Goal: Task Accomplishment & Management: Use online tool/utility

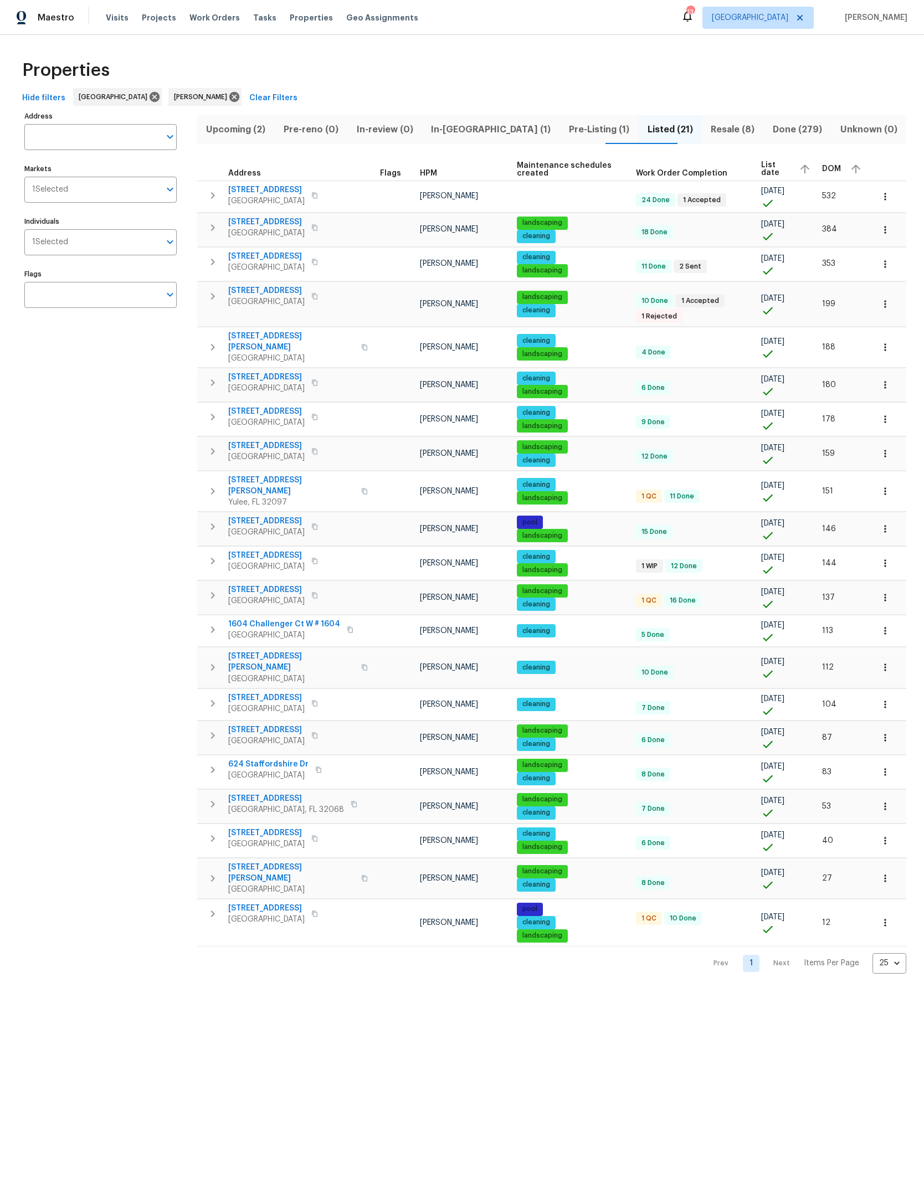
scroll to position [324, 41]
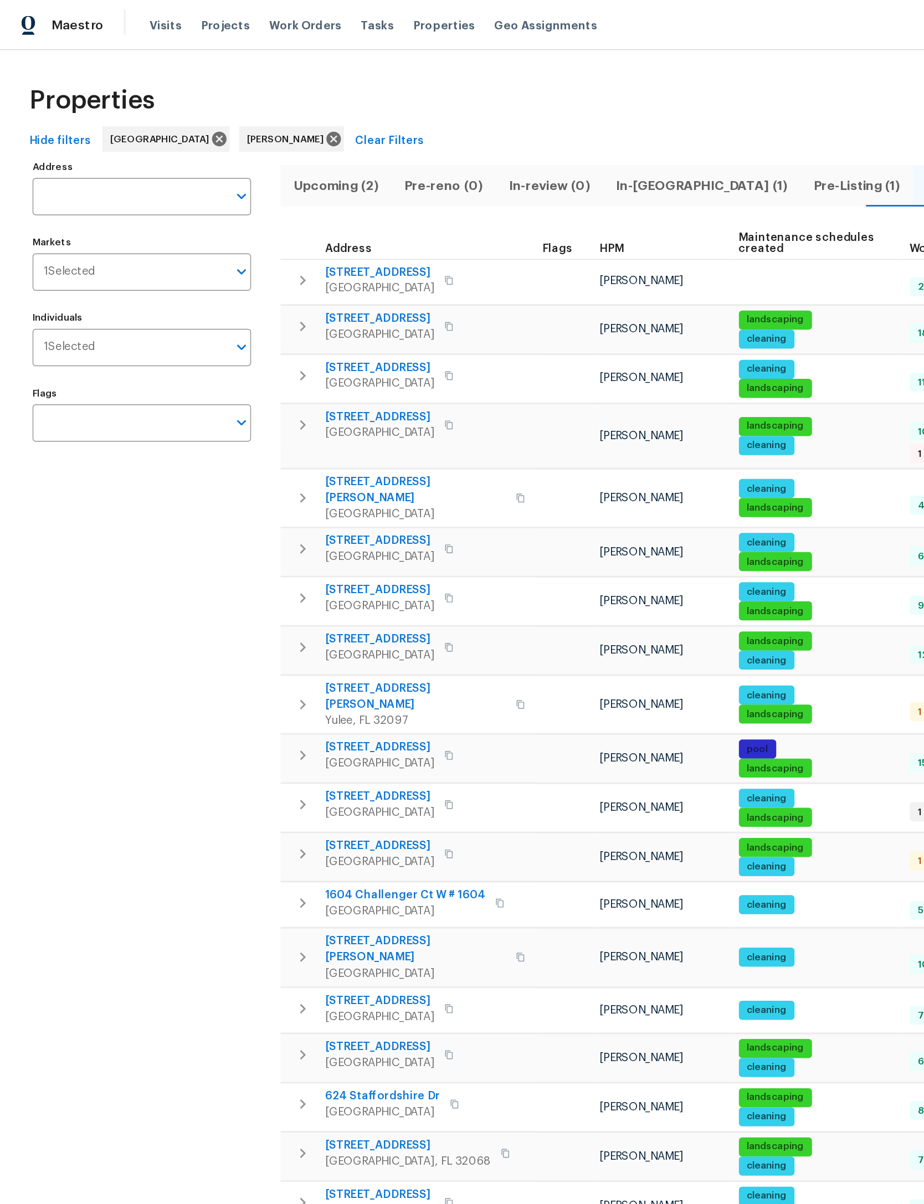
click at [490, 127] on span "In-reno (1)" at bounding box center [491, 130] width 125 height 16
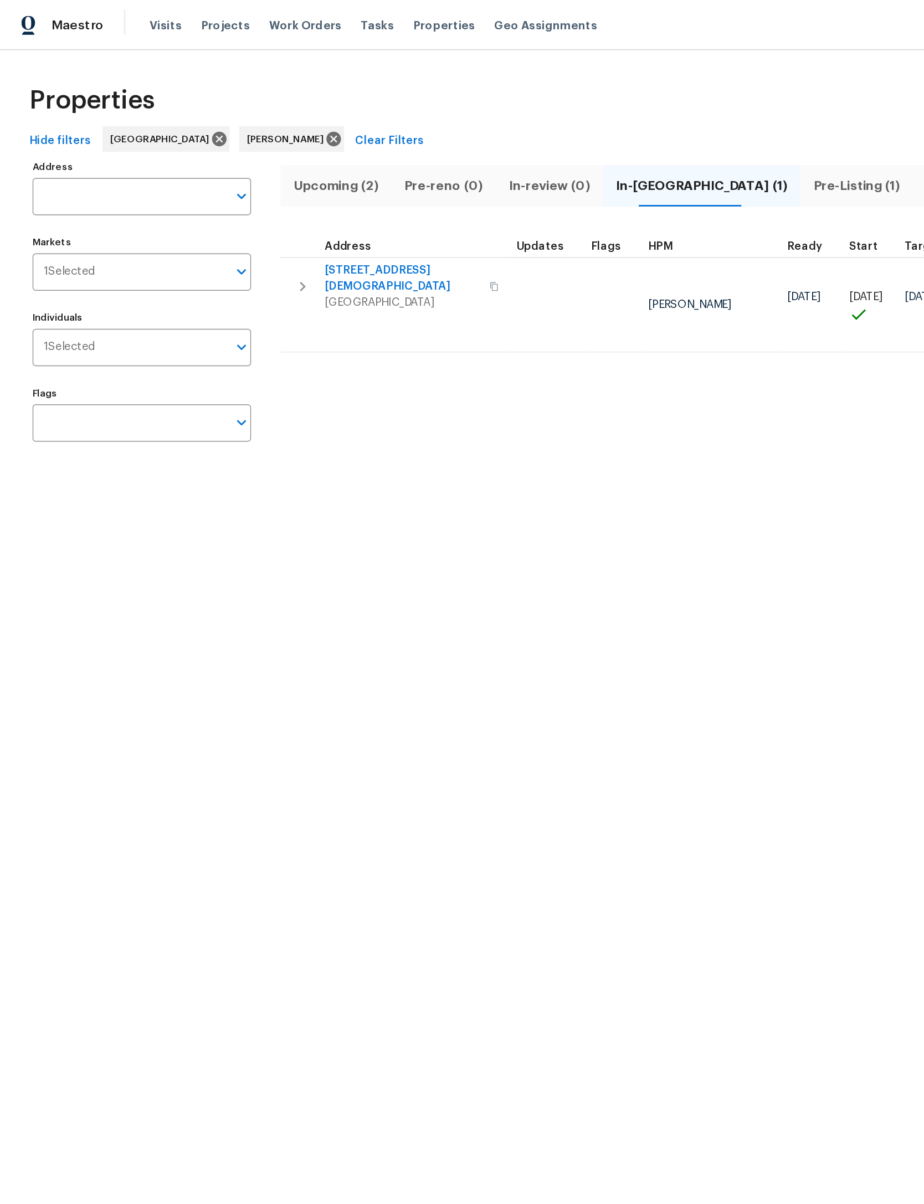
click at [273, 187] on span "[STREET_ADDRESS][DEMOGRAPHIC_DATA]" at bounding box center [282, 194] width 108 height 22
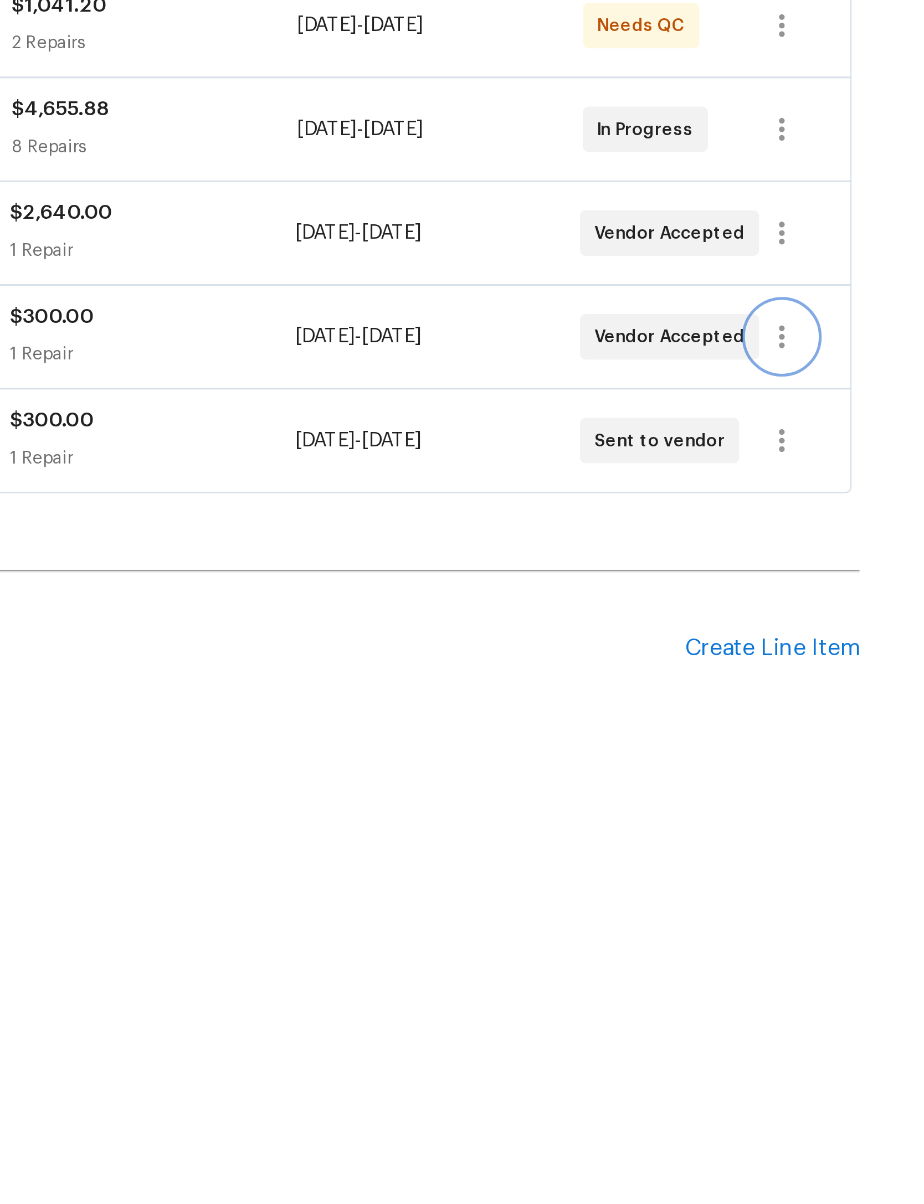
click at [743, 384] on icon "button" at bounding box center [744, 388] width 2 height 9
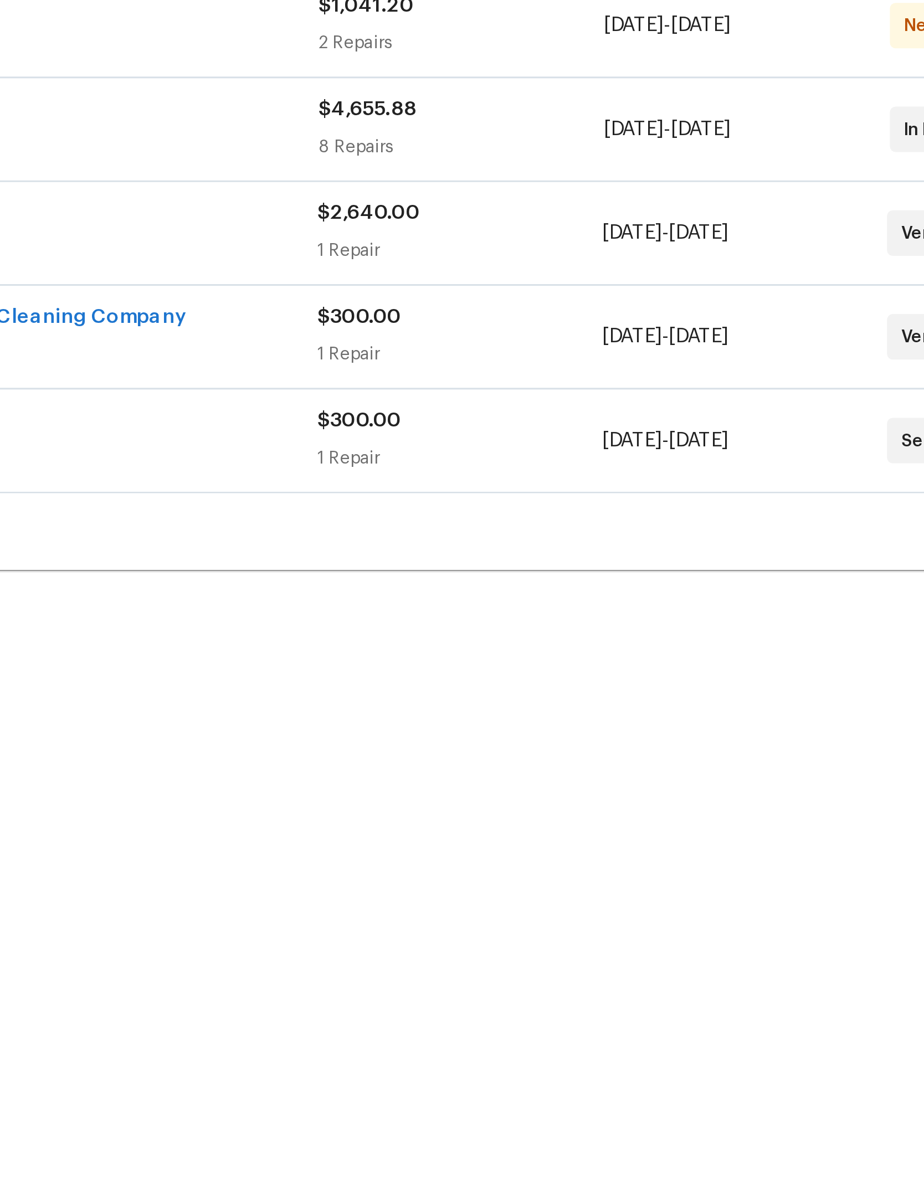
click at [106, 161] on div at bounding box center [462, 602] width 924 height 1204
click at [166, 377] on link "Montalvo & Sangalang The Cleaning Company" at bounding box center [279, 381] width 227 height 8
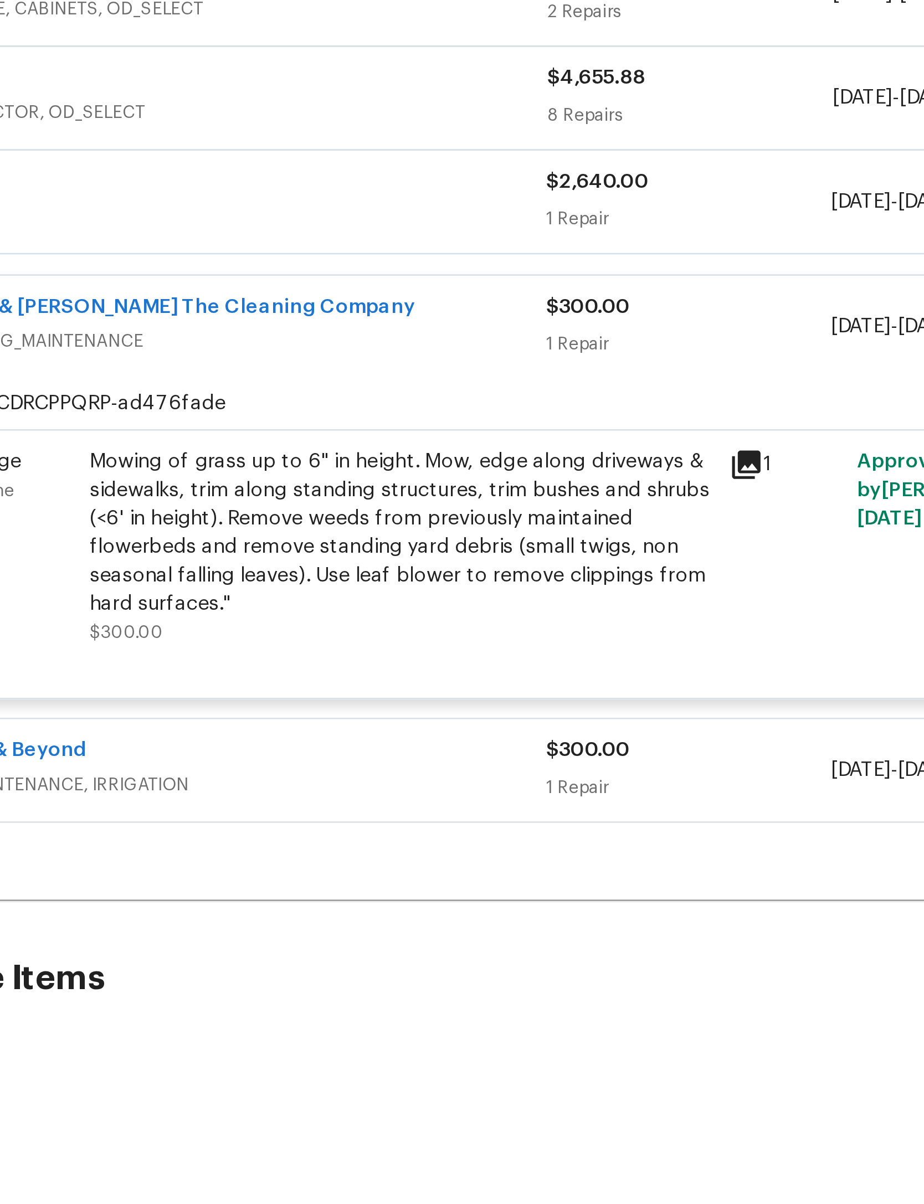
click at [266, 444] on div "Mowing of grass up to 6" in height. Mow, edge along driveways & sidewalks, trim…" at bounding box center [387, 477] width 243 height 66
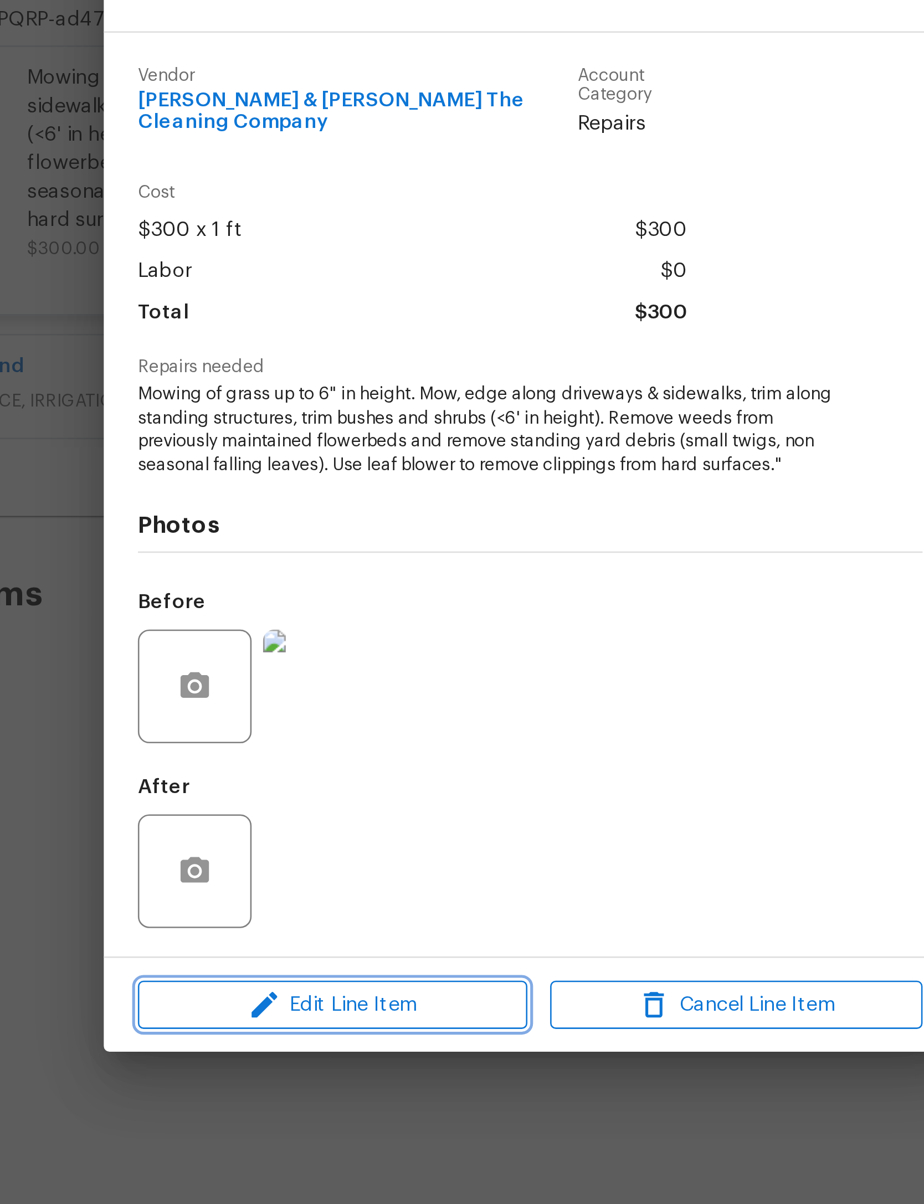
click at [309, 802] on button "Edit Line Item" at bounding box center [385, 811] width 152 height 19
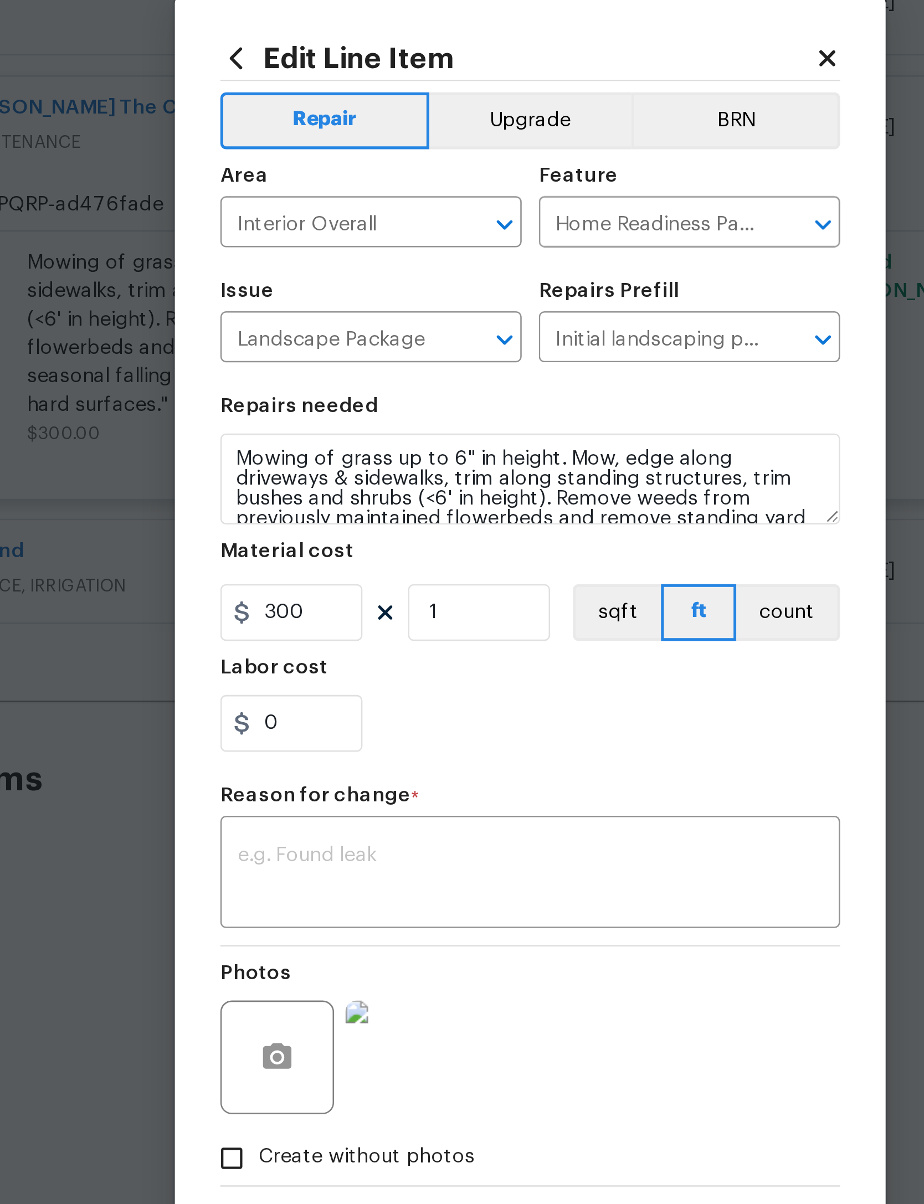
click at [432, 474] on icon "Clear" at bounding box center [437, 479] width 11 height 11
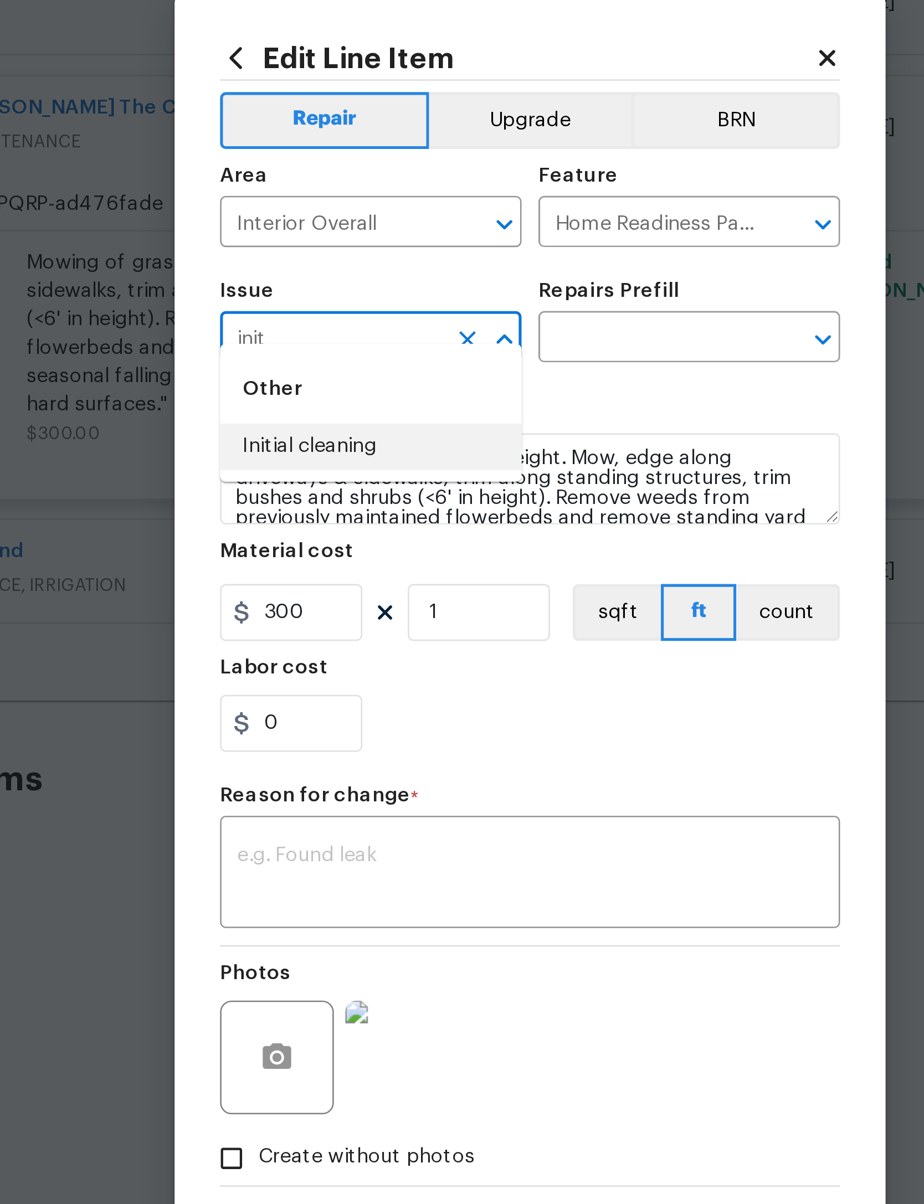
click at [341, 512] on li "Initial cleaning" at bounding box center [399, 521] width 117 height 18
type input "Initial cleaning"
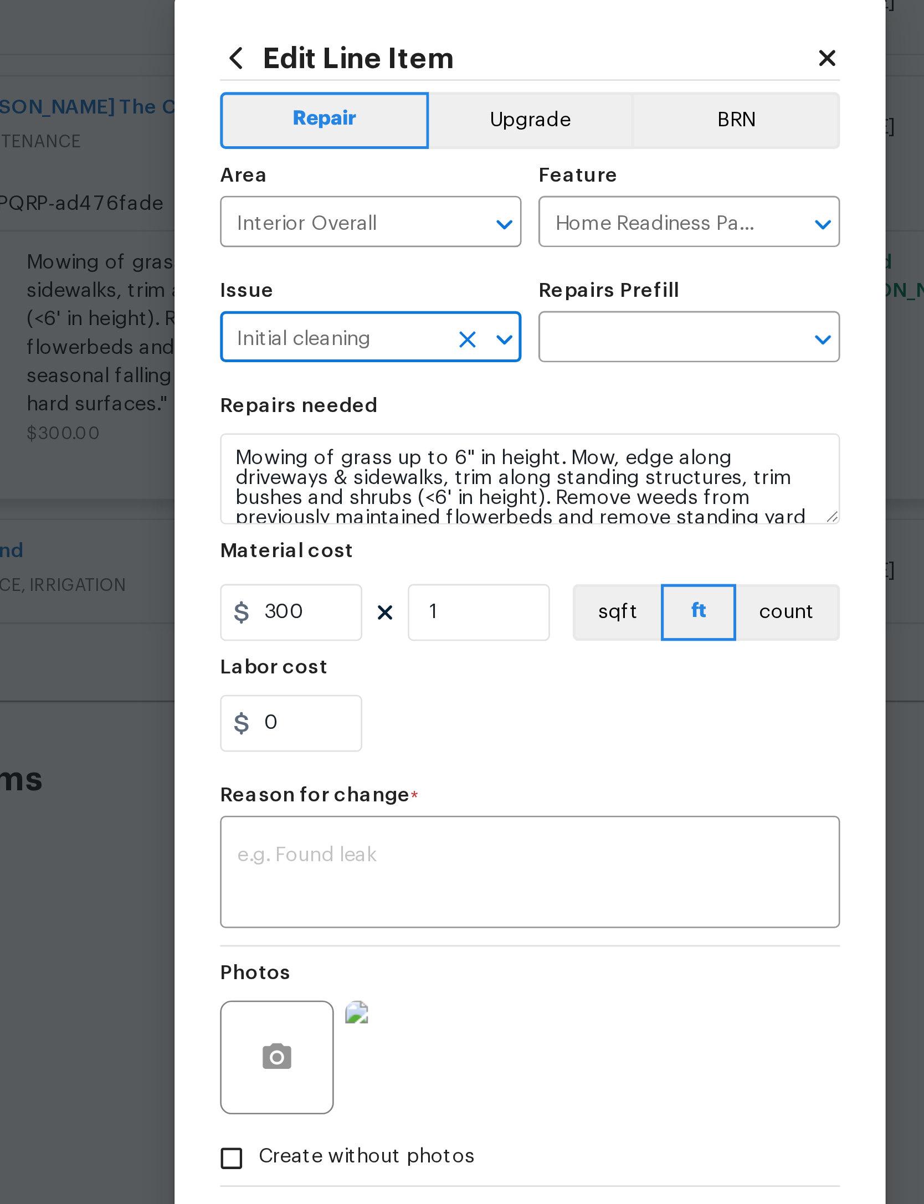
click at [465, 471] on input "text" at bounding box center [508, 479] width 86 height 17
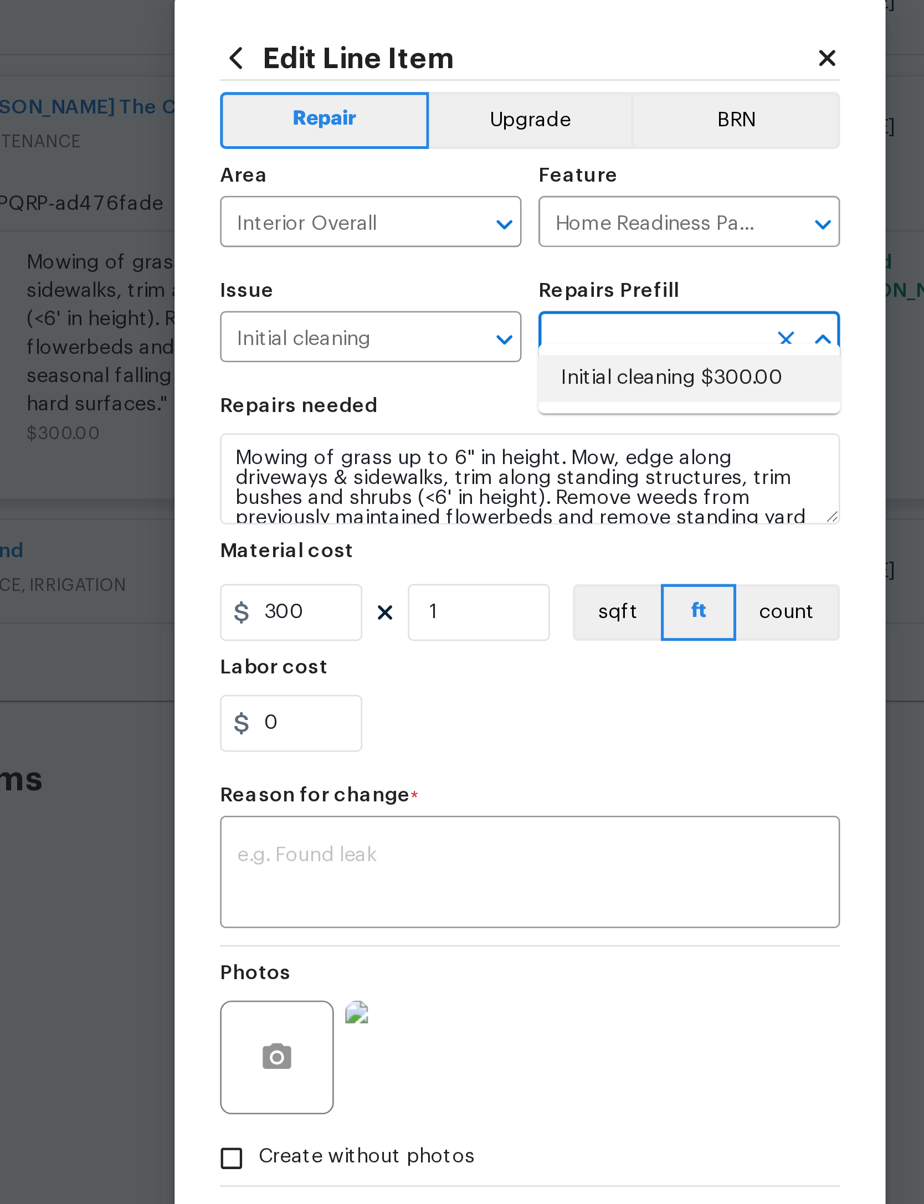
click at [465, 486] on li "Initial cleaning $300.00" at bounding box center [523, 495] width 117 height 18
type input "Initial cleaning $300.00"
type textarea "1. Wipe down exterior doors and trim. 2. Clean out all exterior light fixtures …"
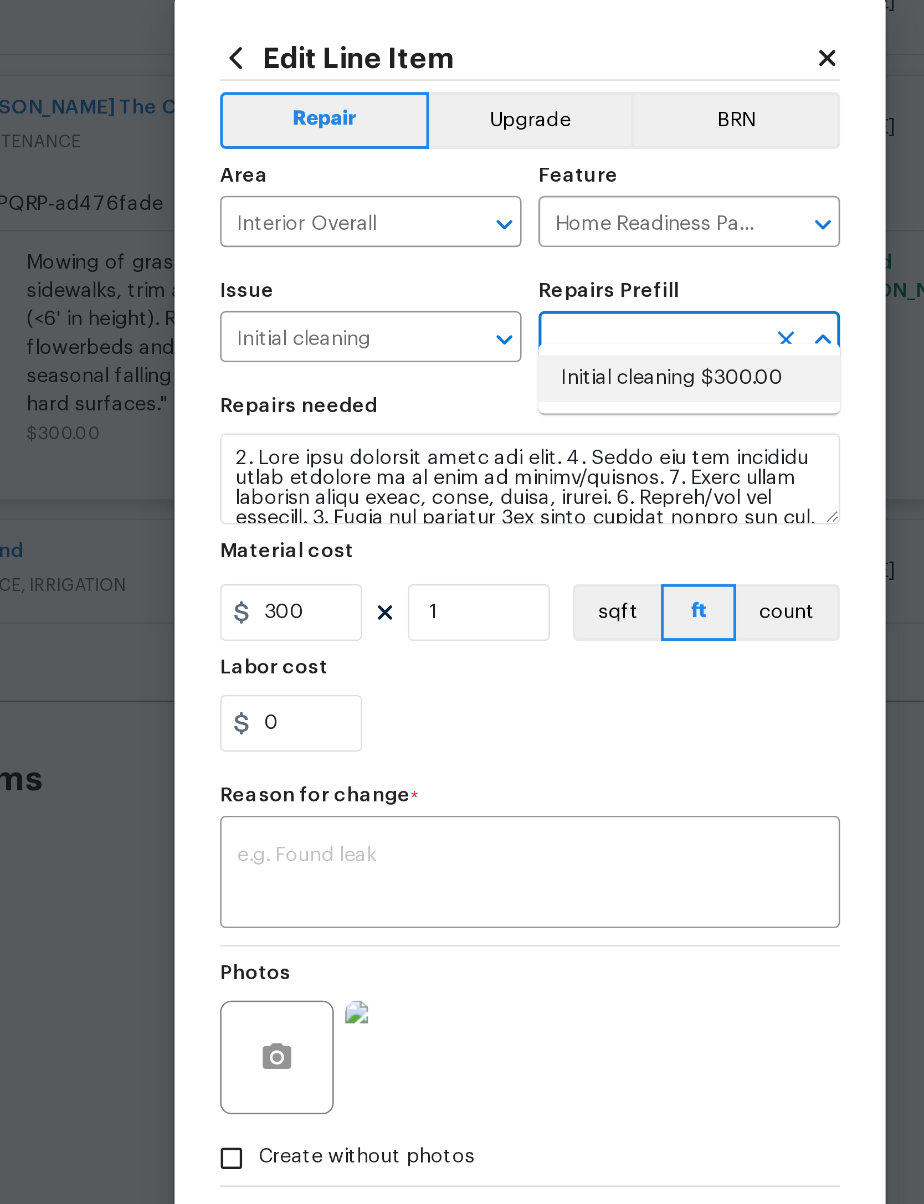
type input "Initial cleaning $300.00"
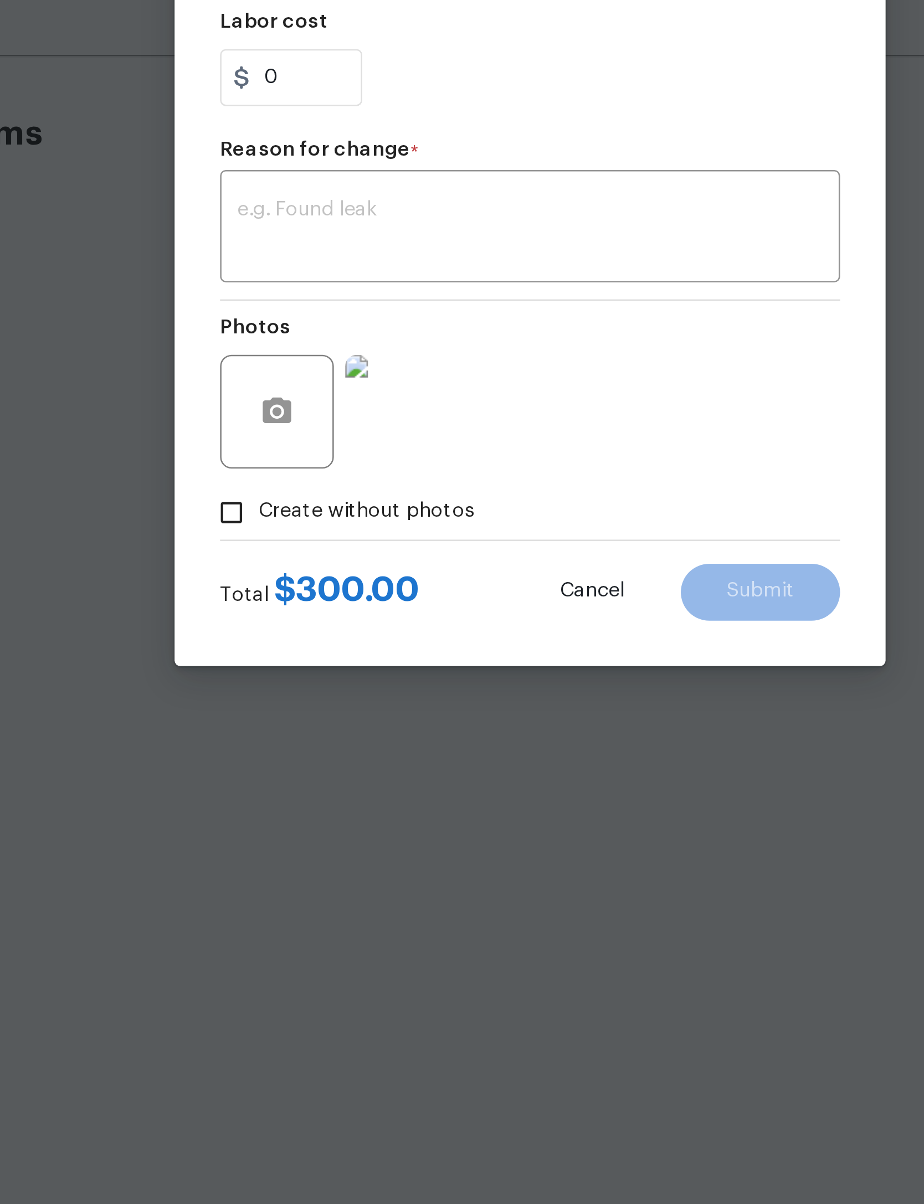
click at [348, 677] on textarea at bounding box center [462, 688] width 228 height 23
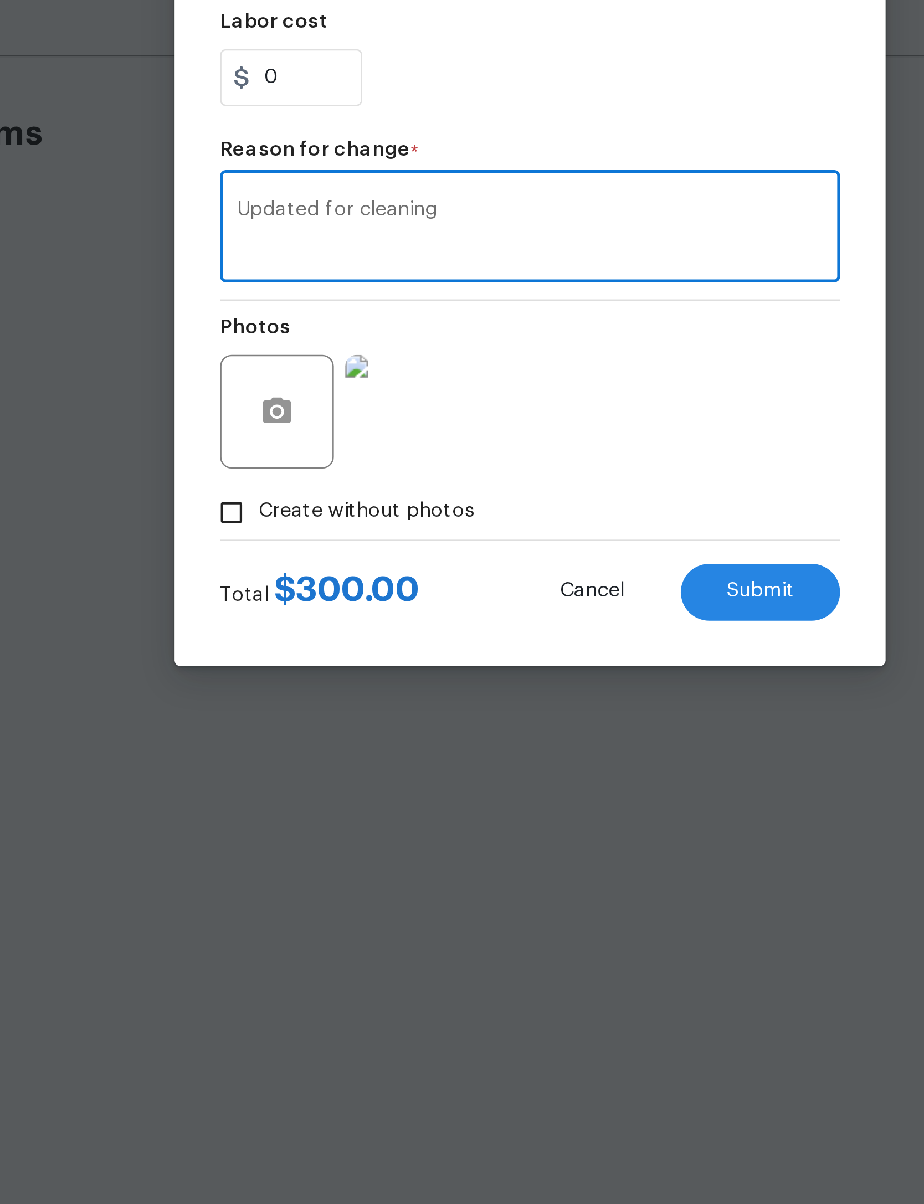
type textarea "Updated for cleaning"
click at [341, 716] on div "Photos" at bounding box center [462, 752] width 242 height 72
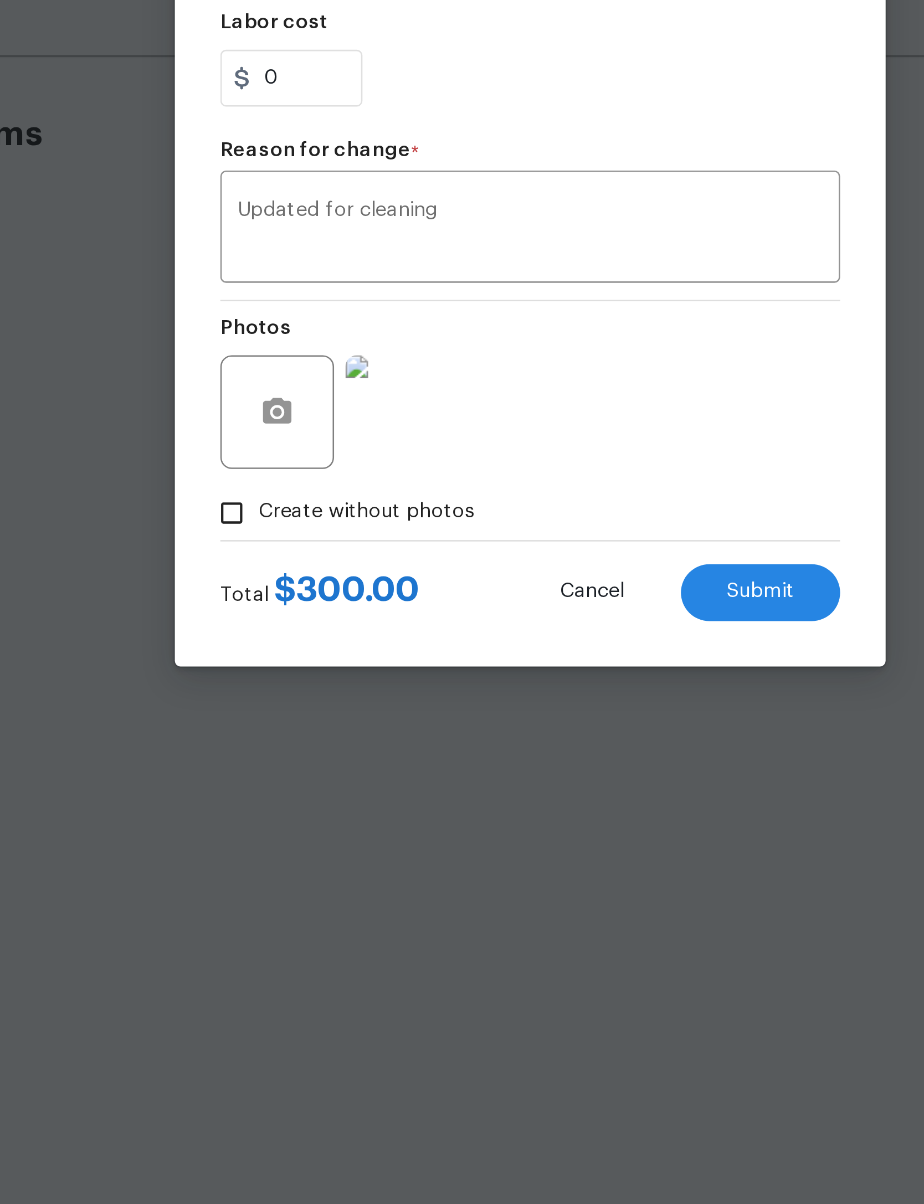
click at [538, 825] on span "Submit" at bounding box center [551, 829] width 27 height 8
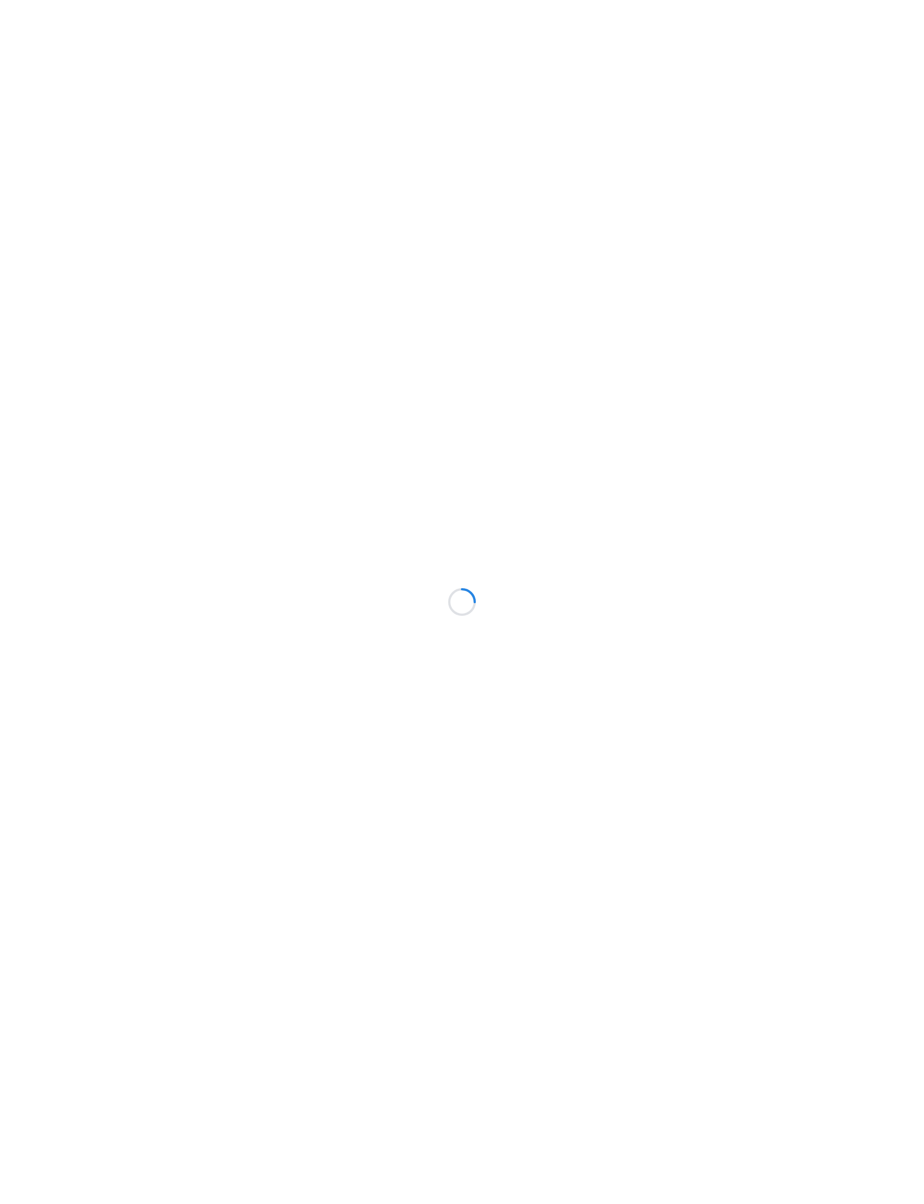
scroll to position [0, 564]
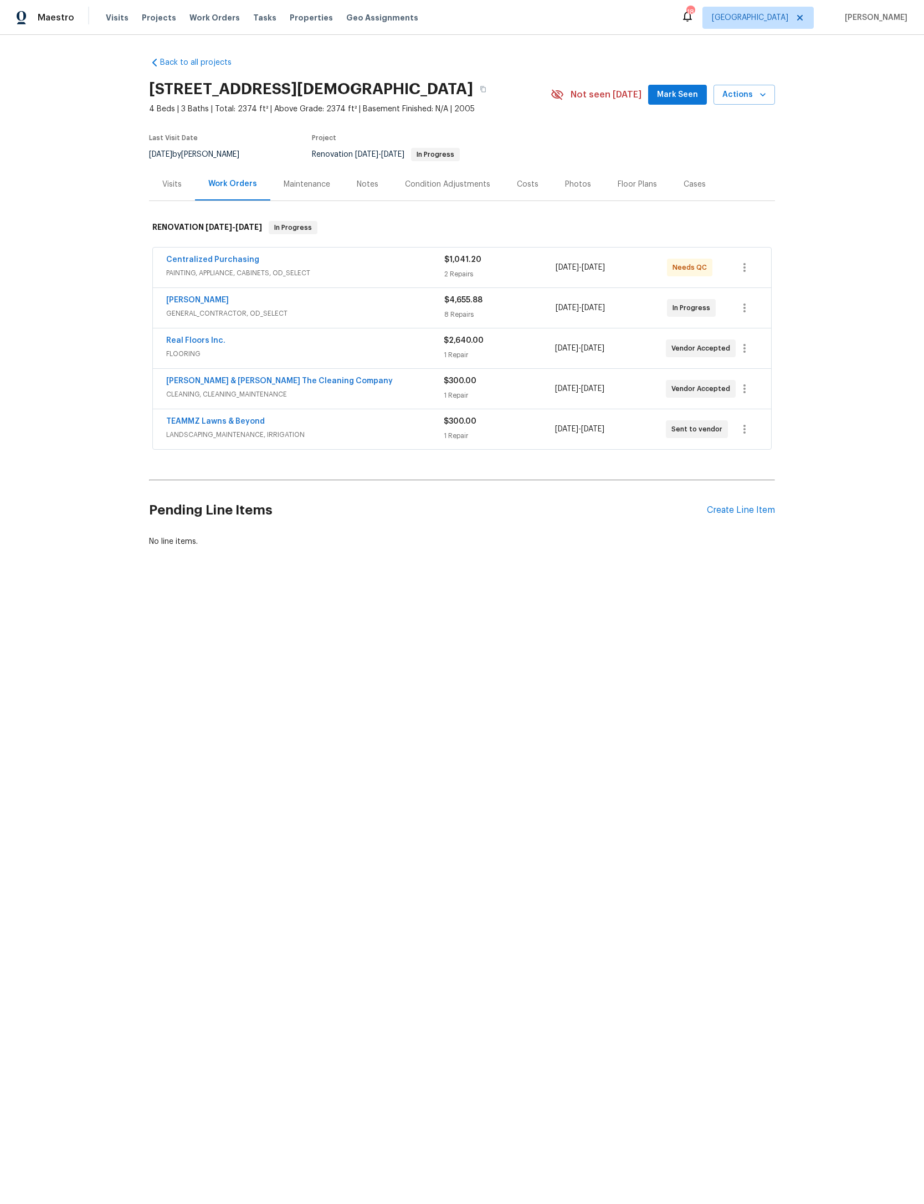
click at [672, 95] on span "Mark Seen" at bounding box center [677, 95] width 41 height 14
